Goal: Transaction & Acquisition: Purchase product/service

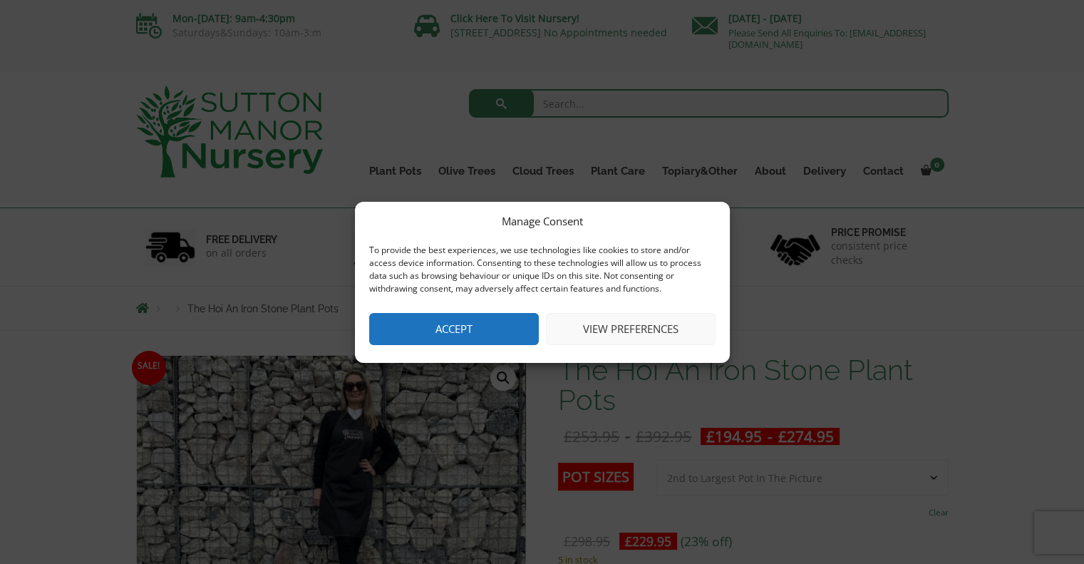
click at [493, 319] on button "Accept" at bounding box center [454, 329] width 170 height 32
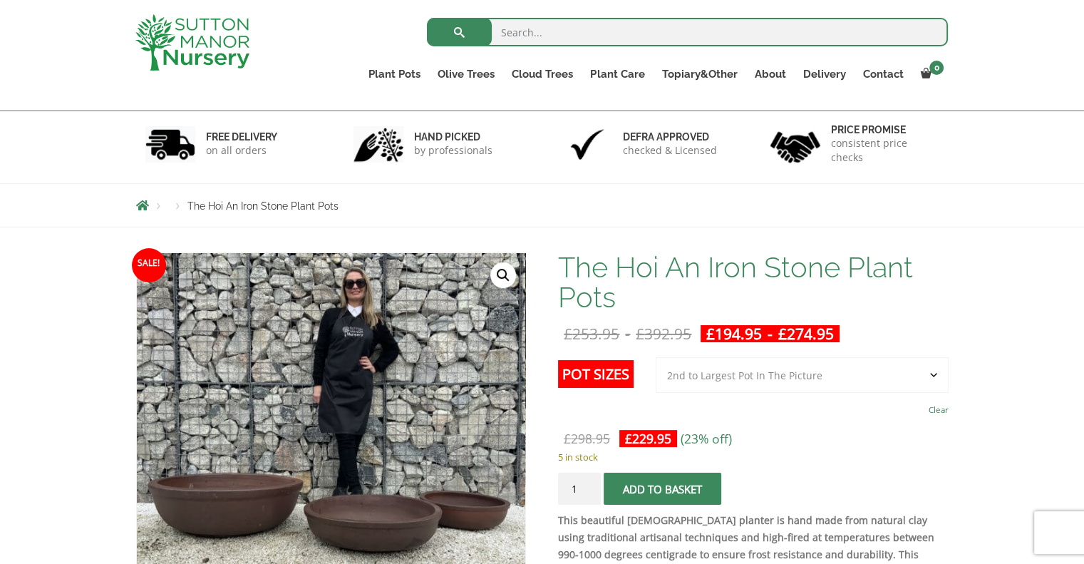
scroll to position [214, 0]
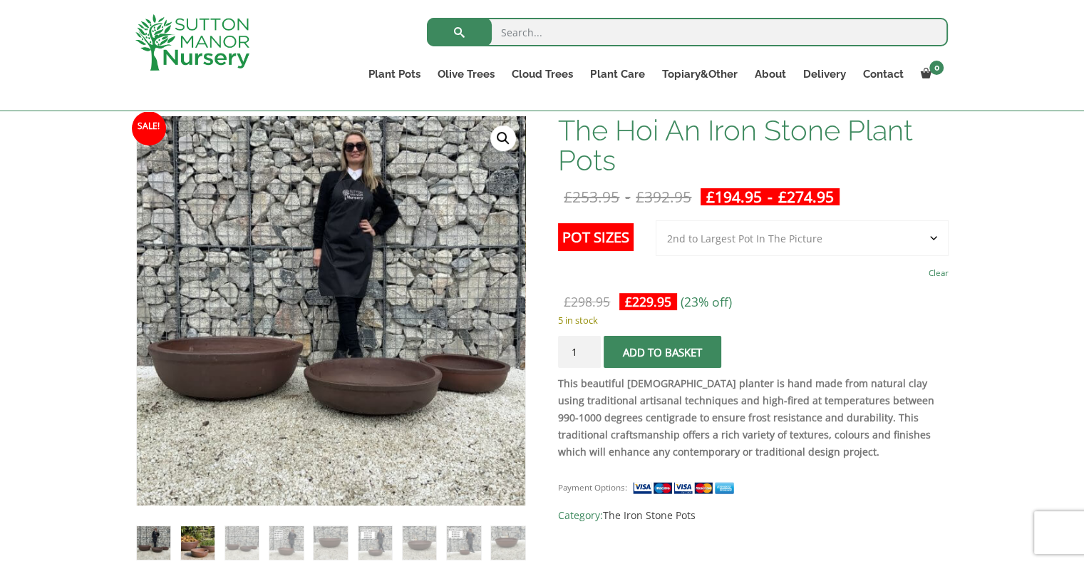
click at [190, 531] on img at bounding box center [198, 543] width 34 height 34
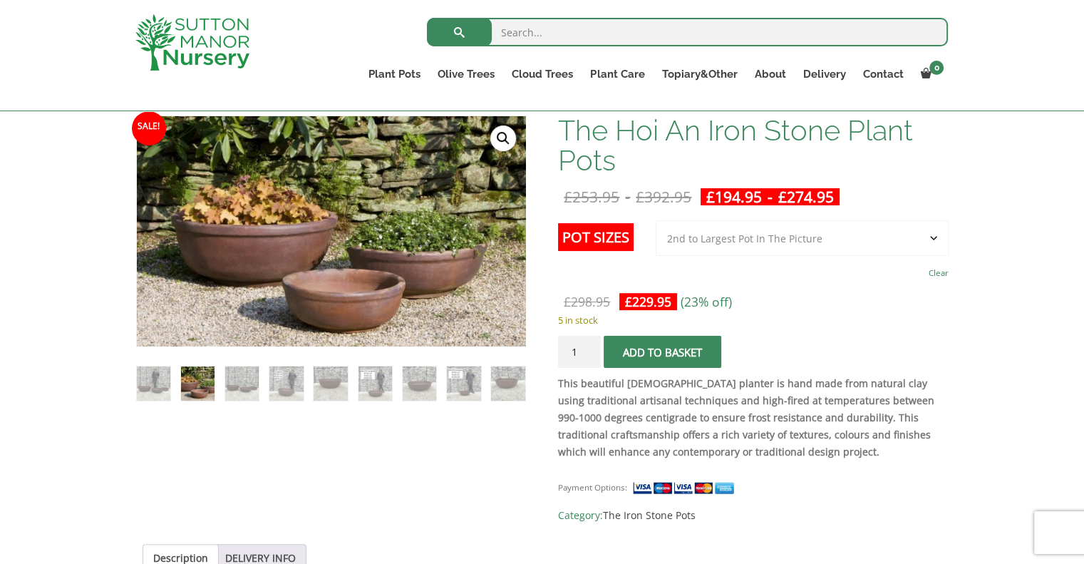
click at [307, 376] on ol at bounding box center [331, 373] width 390 height 55
click at [327, 376] on img at bounding box center [331, 383] width 34 height 34
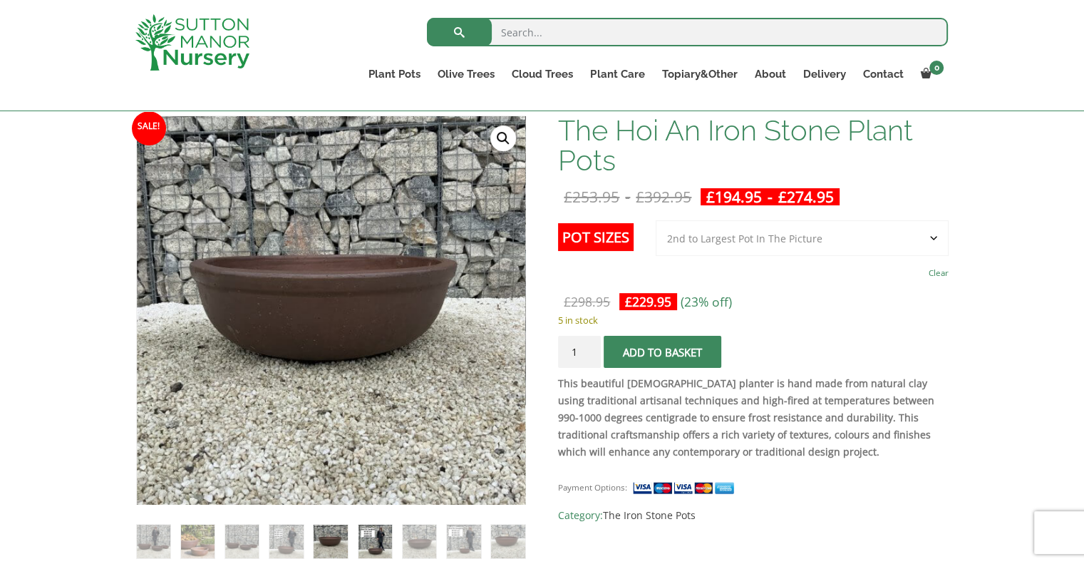
click at [376, 533] on img at bounding box center [376, 542] width 34 height 34
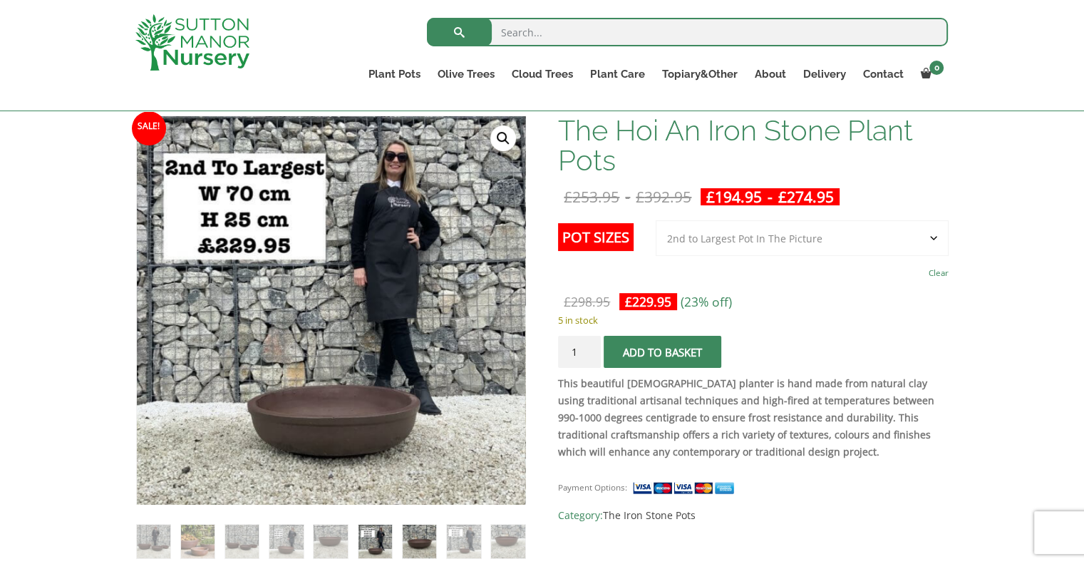
click at [419, 533] on img at bounding box center [420, 542] width 34 height 34
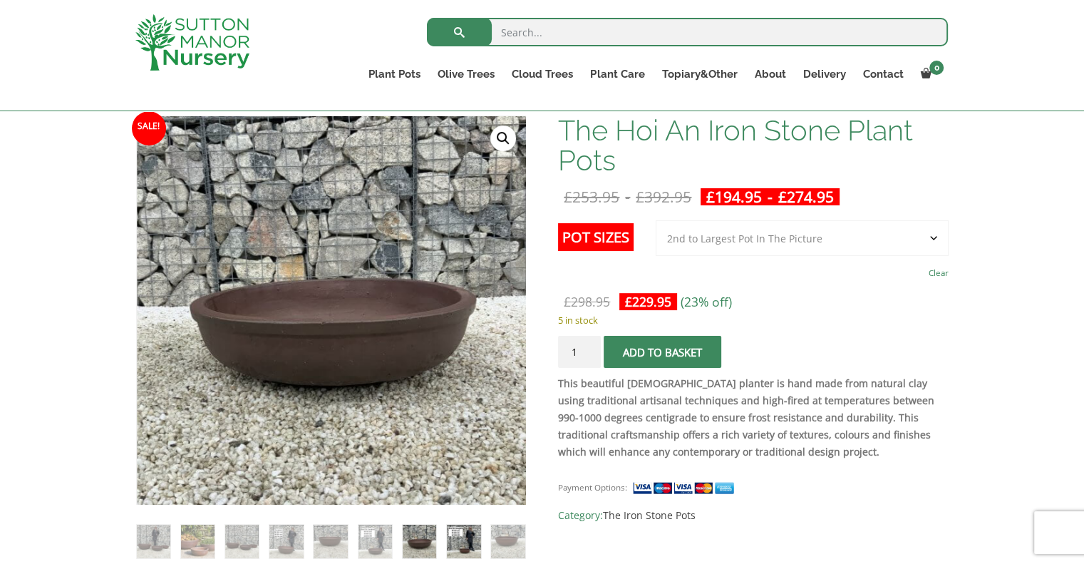
click at [456, 540] on img at bounding box center [464, 542] width 34 height 34
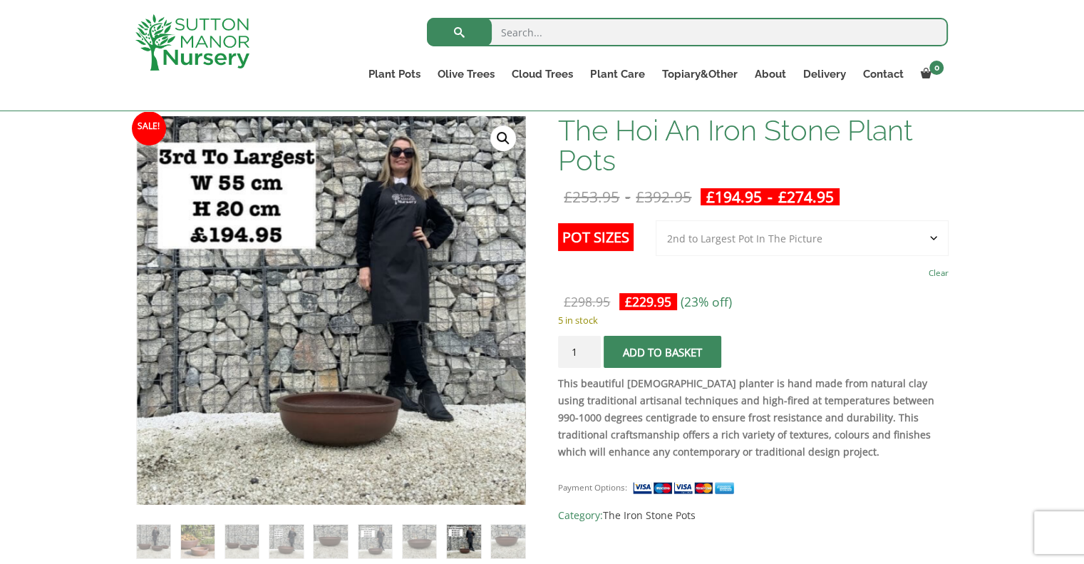
click at [490, 538] on ol at bounding box center [331, 532] width 390 height 55
click at [514, 537] on img at bounding box center [508, 542] width 34 height 34
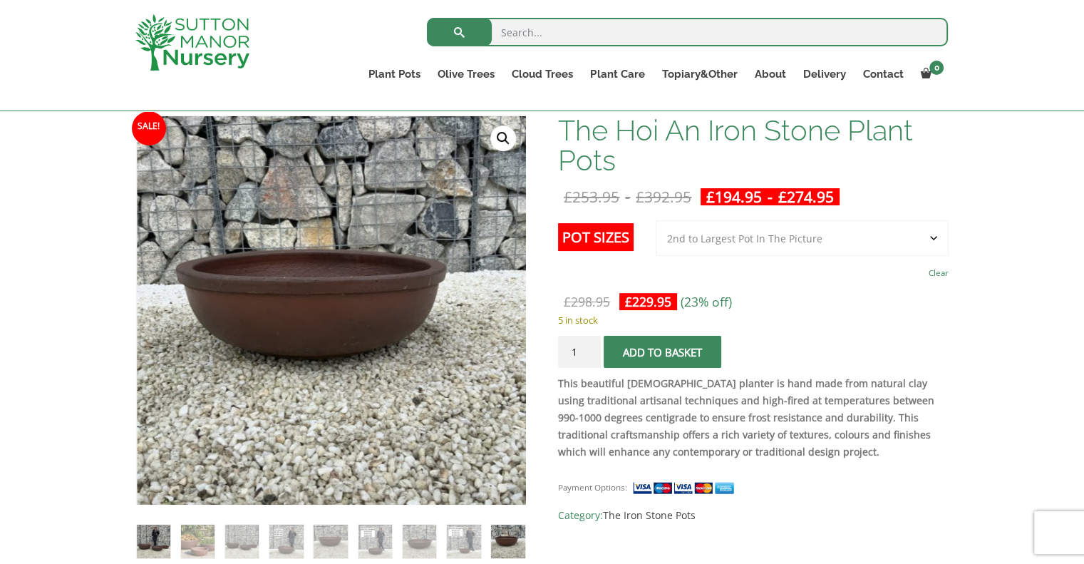
click at [148, 534] on img at bounding box center [154, 542] width 34 height 34
